Goal: Find specific page/section: Find specific page/section

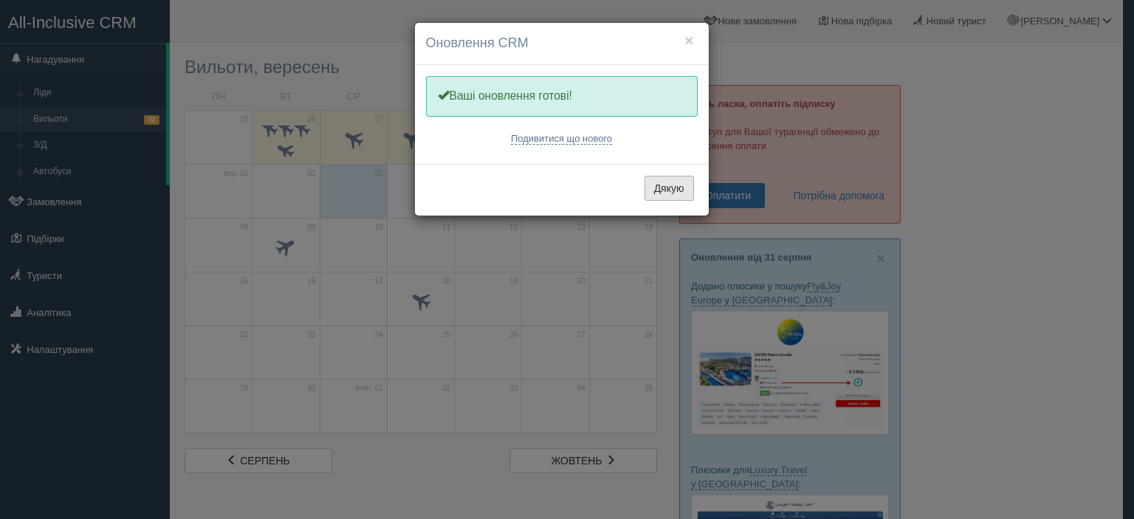
click at [657, 185] on button "Дякую" at bounding box center [669, 188] width 49 height 25
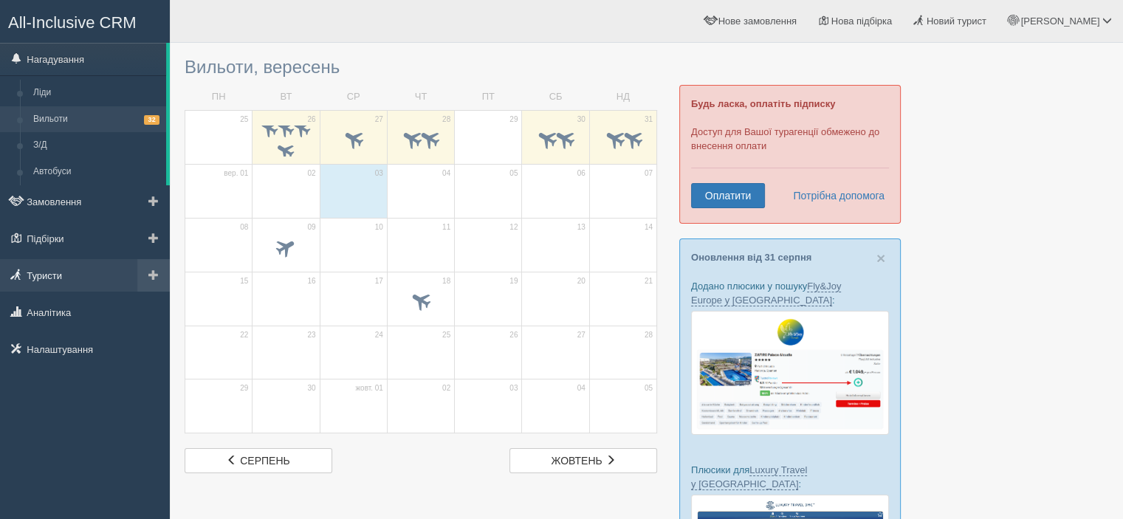
click at [41, 276] on link "Туристи" at bounding box center [85, 275] width 170 height 32
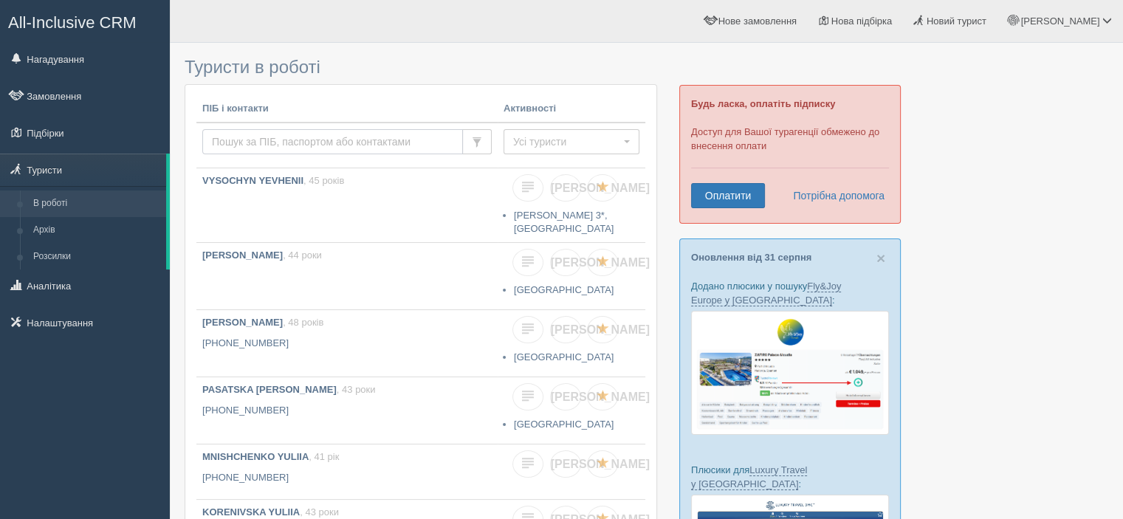
click at [285, 140] on input "text" at bounding box center [332, 141] width 261 height 25
type input "yeremenko"
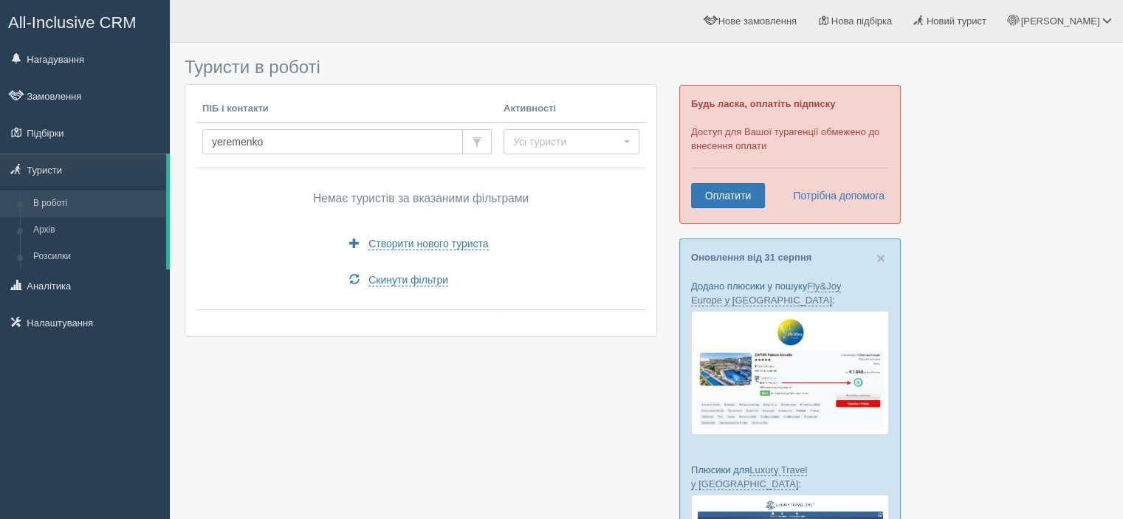
click at [232, 142] on input "yeremenko" at bounding box center [332, 141] width 261 height 25
type input "yeromenko"
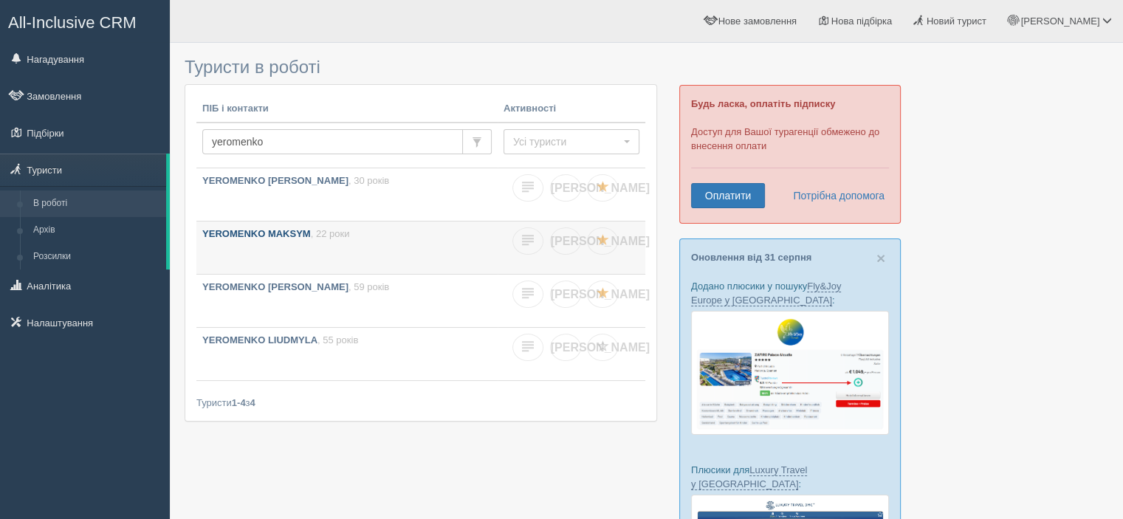
click at [270, 235] on b "YEROMENKO MAKSYM" at bounding box center [256, 233] width 109 height 11
click at [258, 284] on b "YEROMENKO [PERSON_NAME]" at bounding box center [275, 286] width 146 height 11
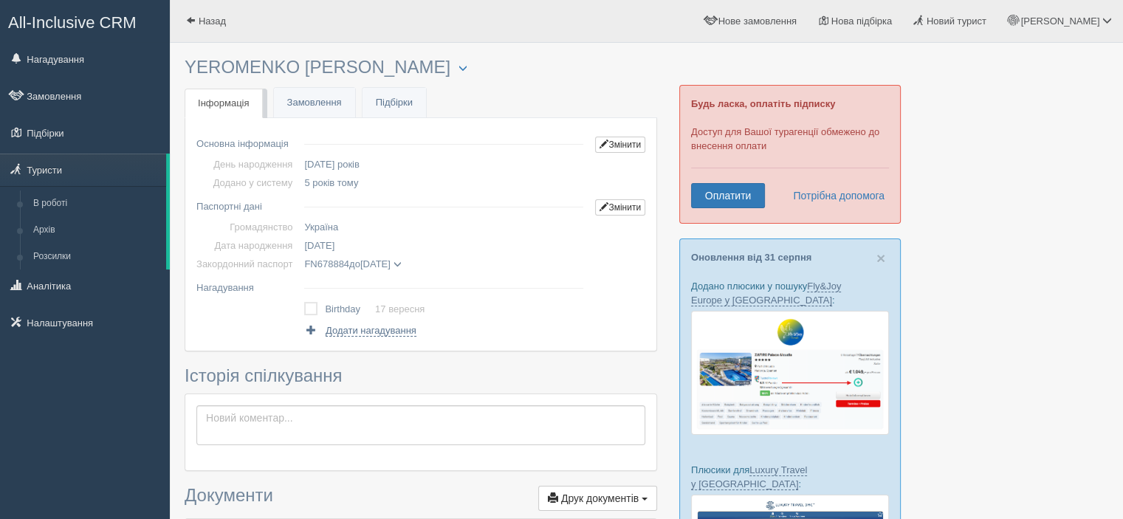
click at [26, 435] on div "All-Inclusive CRM Нагадування Замовлення Підбірки" at bounding box center [85, 259] width 170 height 519
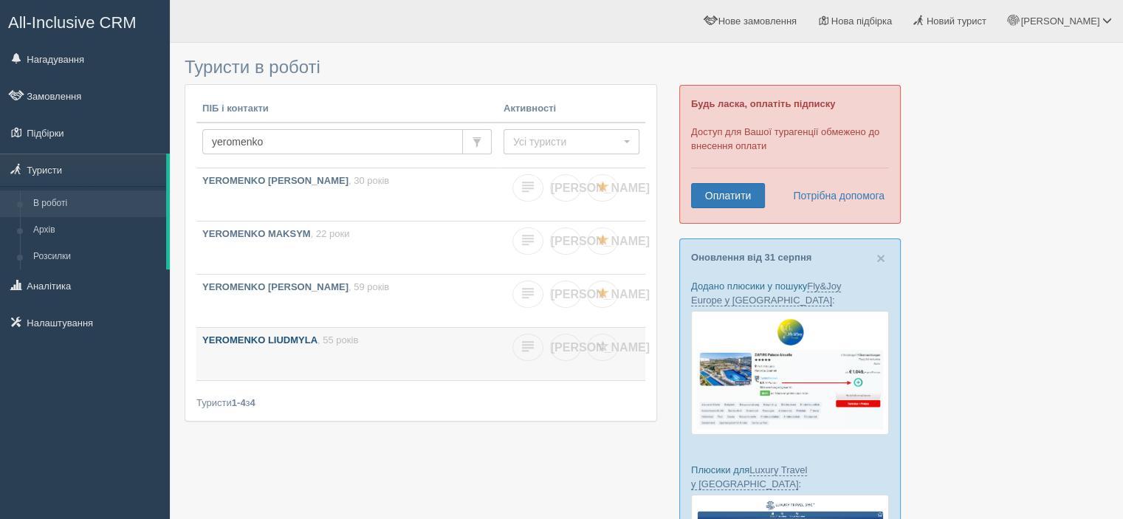
click at [289, 335] on b "YEROMENKO LIUDMYLA" at bounding box center [259, 340] width 115 height 11
